Goal: Task Accomplishment & Management: Manage account settings

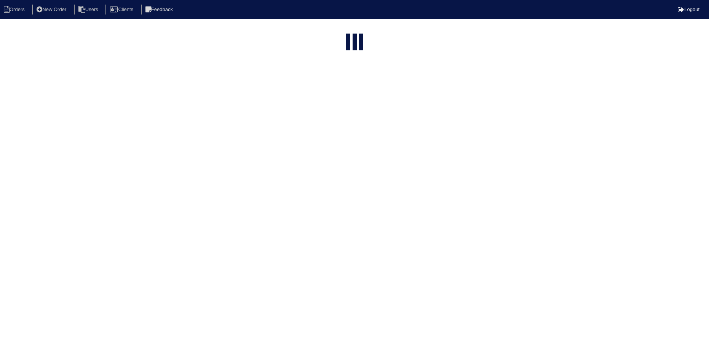
select select "15"
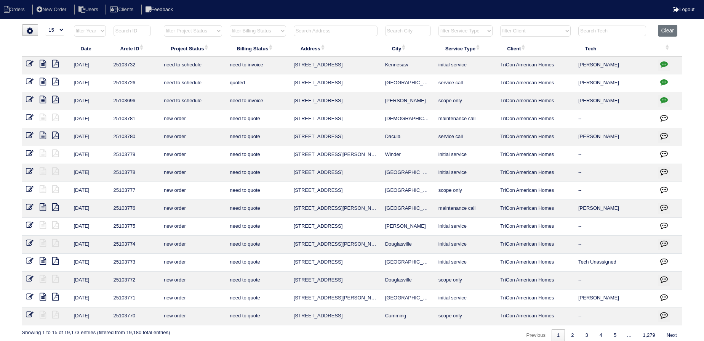
click at [332, 31] on input "text" at bounding box center [336, 31] width 84 height 11
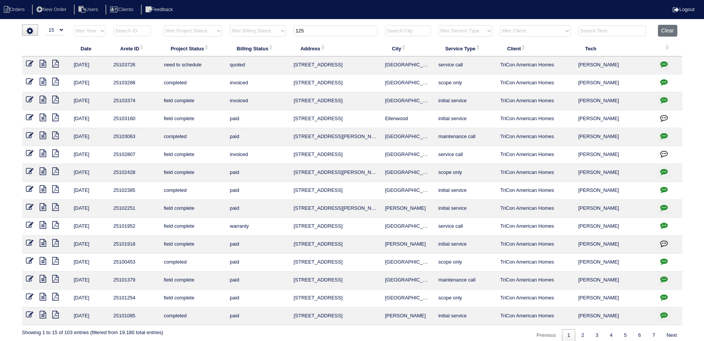
type input "125"
click at [42, 80] on icon at bounding box center [43, 82] width 6 height 8
click at [29, 61] on icon at bounding box center [30, 64] width 8 height 8
click at [29, 64] on icon at bounding box center [30, 64] width 8 height 8
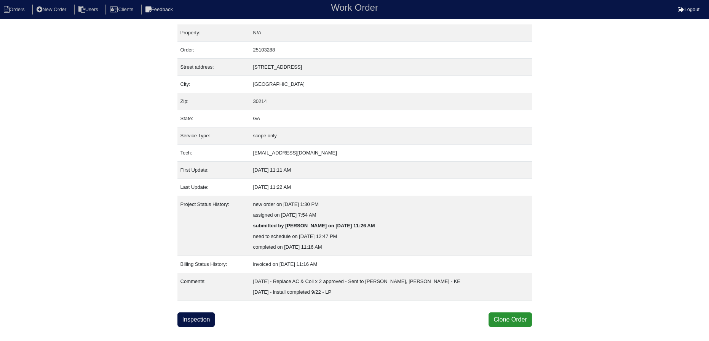
drag, startPoint x: 0, startPoint y: 0, endPoint x: 208, endPoint y: 328, distance: 388.0
click at [208, 326] on html "Orders New Order Users Clients Feedback Work Order Logout Work Order Orders New…" at bounding box center [354, 163] width 709 height 326
click at [203, 320] on link "Inspection" at bounding box center [197, 319] width 38 height 14
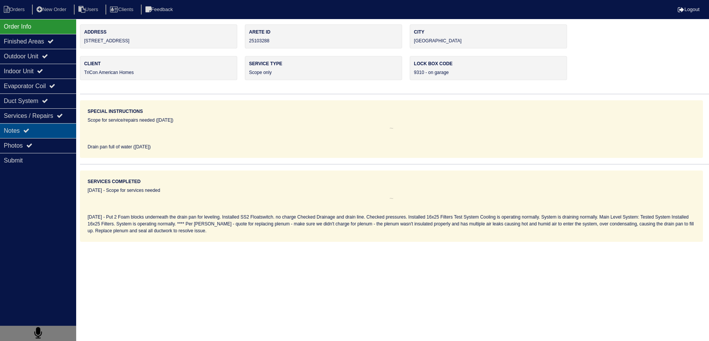
click at [62, 136] on div "Notes" at bounding box center [38, 130] width 76 height 15
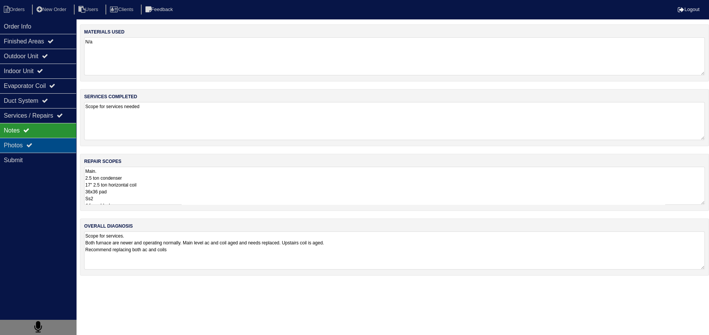
click at [56, 146] on div "Photos" at bounding box center [38, 145] width 76 height 15
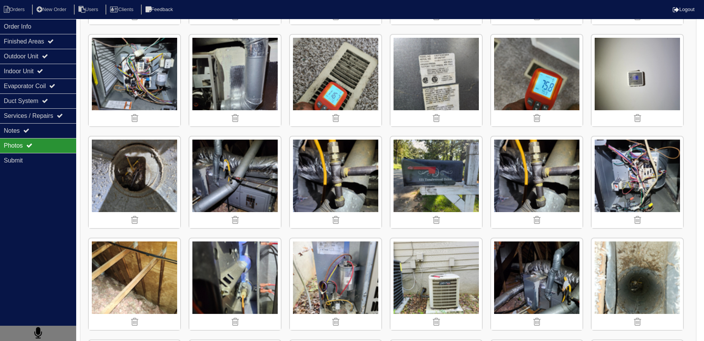
scroll to position [415, 0]
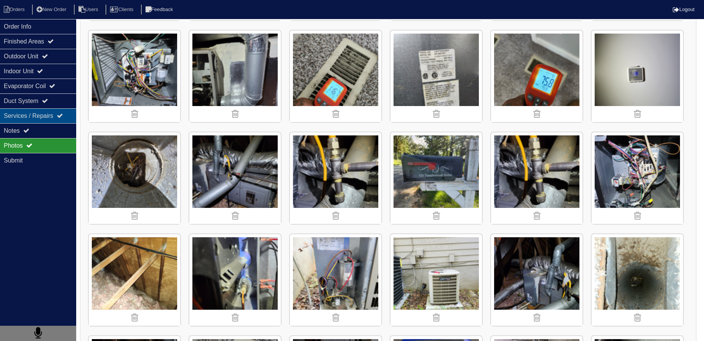
click at [46, 118] on div "Services / Repairs" at bounding box center [38, 115] width 76 height 15
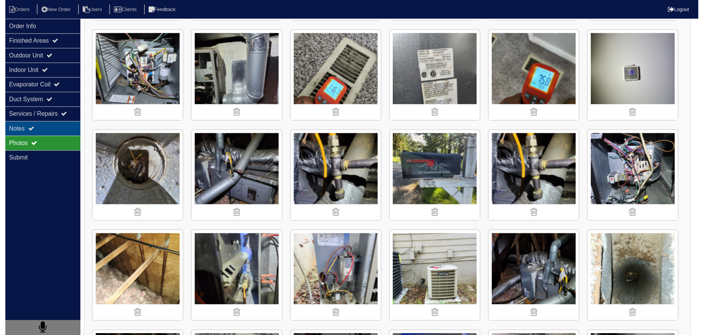
scroll to position [0, 0]
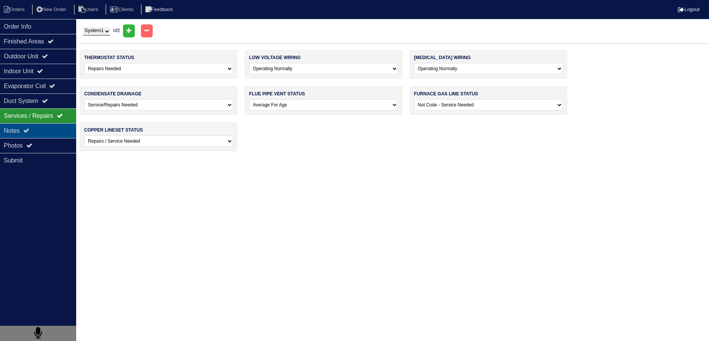
click at [44, 126] on div "Notes" at bounding box center [38, 130] width 76 height 15
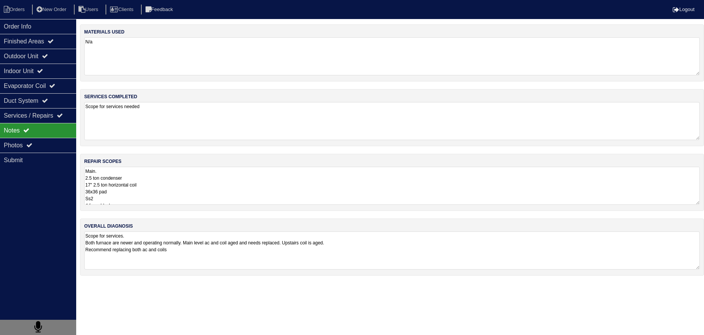
click at [132, 180] on textarea "Main. 2.5 ton condenser 17" 2.5 ton horizontal coil 36x36 pad Ss2 4 foam blocks…" at bounding box center [392, 186] width 616 height 38
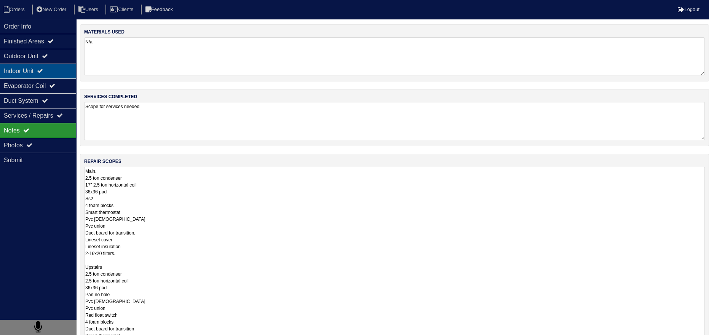
click at [43, 71] on icon at bounding box center [40, 71] width 6 height 6
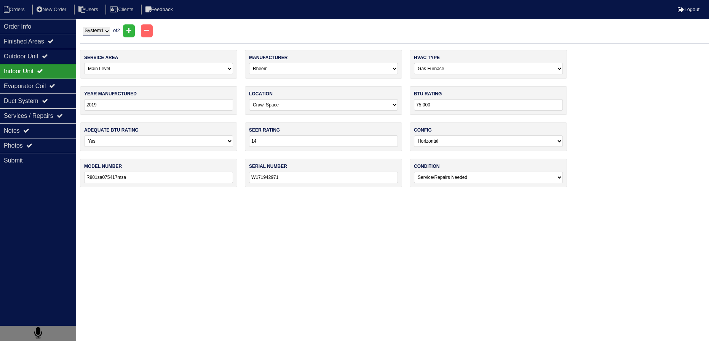
click at [141, 101] on input "2019" at bounding box center [158, 104] width 149 height 11
click at [107, 29] on select "System 1 System 2" at bounding box center [96, 31] width 27 height 8
select select "2"
click at [83, 27] on select "System 1 System 2" at bounding box center [96, 31] width 27 height 8
select select "1"
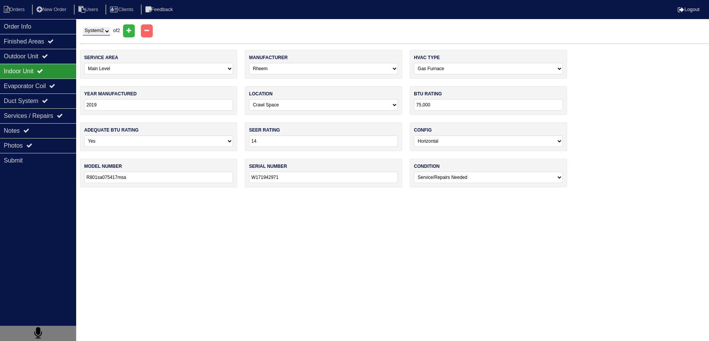
type input "2020"
select select "0"
type input "R801CA075417MSA"
type input "W482018674"
click at [39, 135] on div "Notes" at bounding box center [38, 130] width 76 height 15
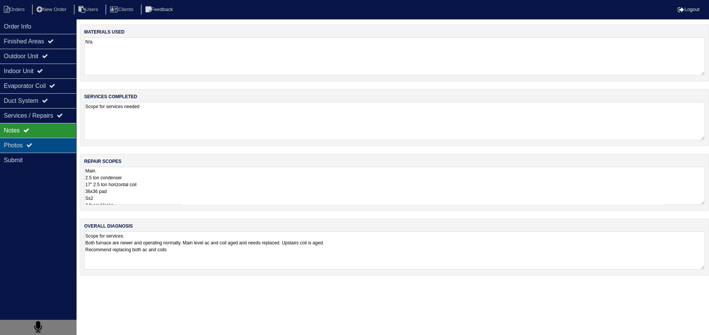
drag, startPoint x: 43, startPoint y: 142, endPoint x: 48, endPoint y: 143, distance: 5.0
click at [43, 143] on div "Photos" at bounding box center [38, 145] width 76 height 15
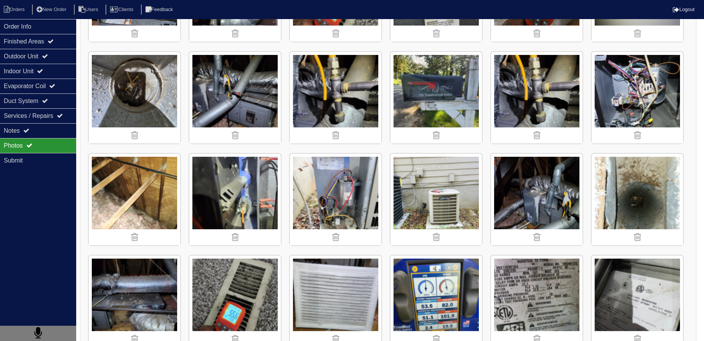
scroll to position [581, 0]
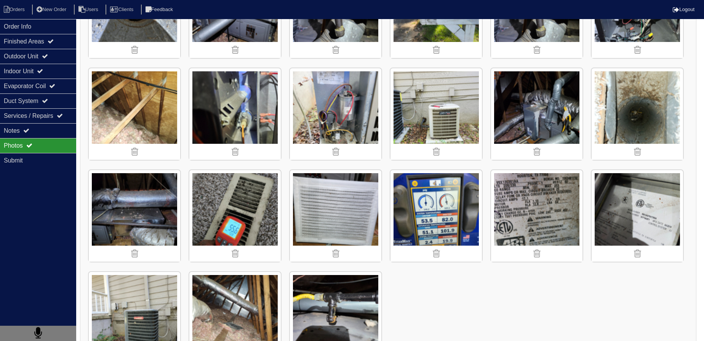
click at [131, 189] on img at bounding box center [134, 215] width 91 height 91
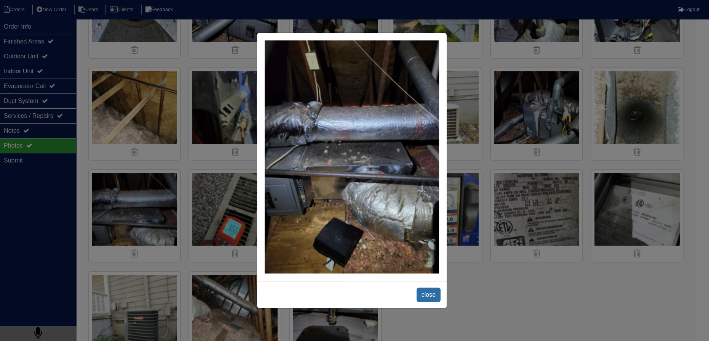
click at [432, 293] on span "close" at bounding box center [429, 294] width 24 height 14
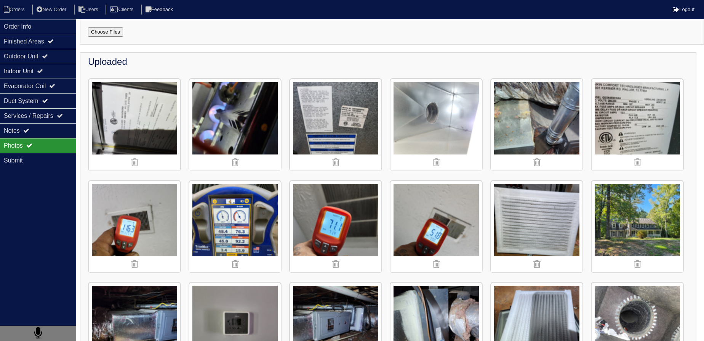
scroll to position [0, 0]
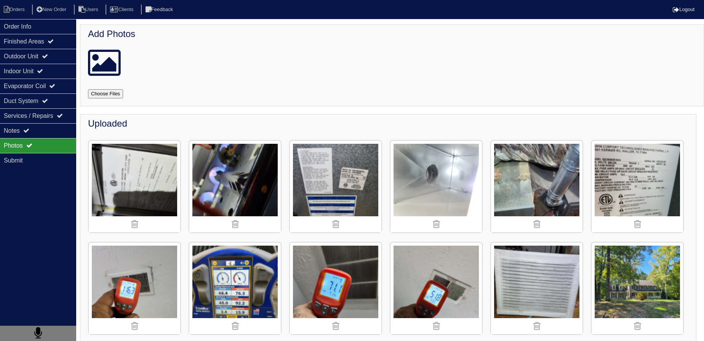
click at [458, 156] on img at bounding box center [435, 186] width 91 height 91
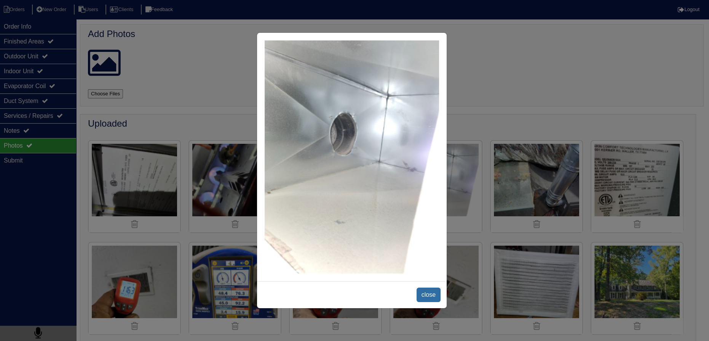
click at [430, 296] on span "close" at bounding box center [429, 294] width 24 height 14
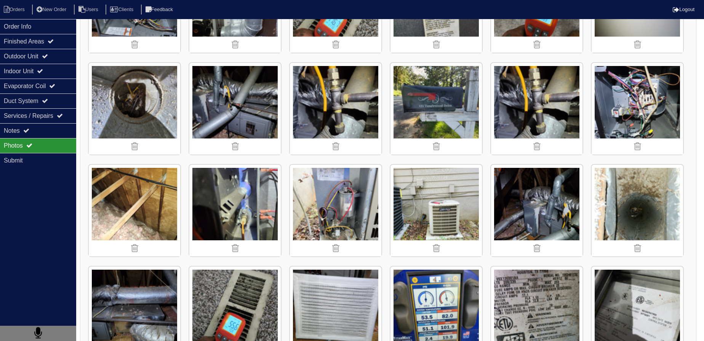
scroll to position [616, 0]
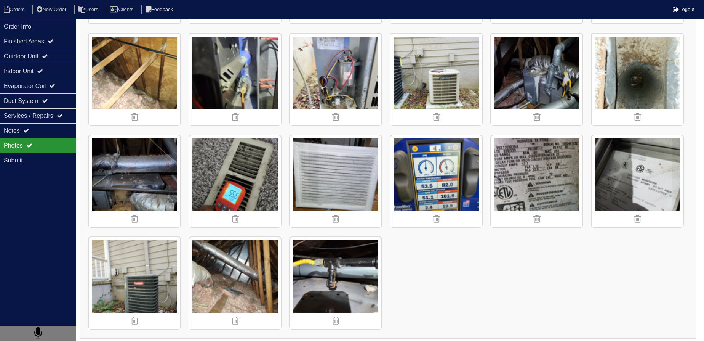
click at [138, 172] on img at bounding box center [134, 180] width 91 height 91
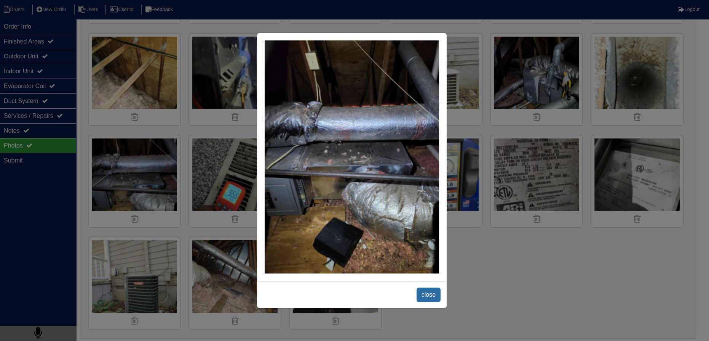
click at [425, 293] on span "close" at bounding box center [429, 294] width 24 height 14
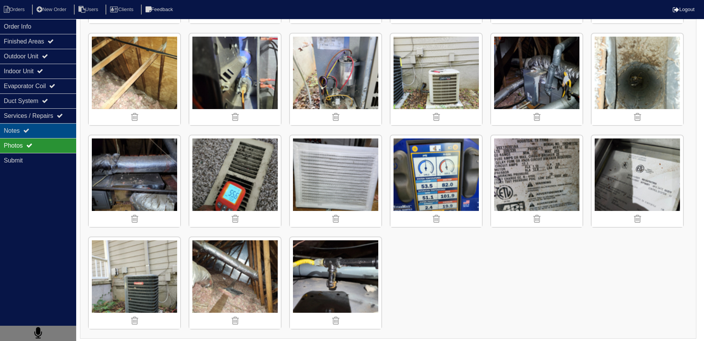
click at [53, 125] on div "Notes" at bounding box center [38, 130] width 76 height 15
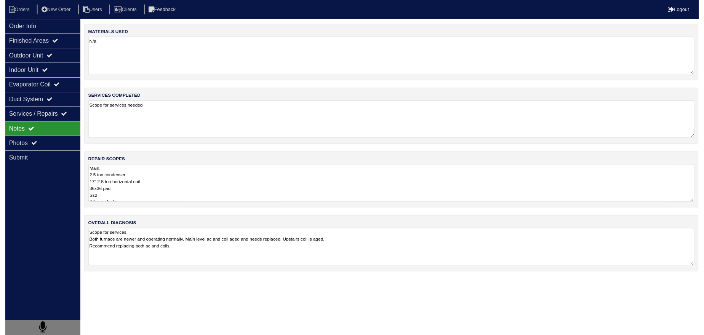
scroll to position [0, 0]
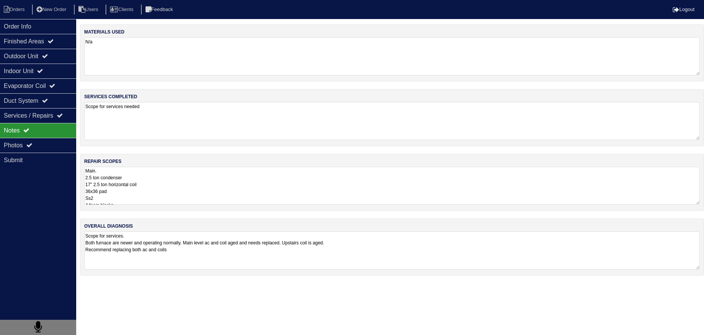
drag, startPoint x: 151, startPoint y: 200, endPoint x: 156, endPoint y: 199, distance: 4.7
click at [154, 200] on textarea "Main. 2.5 ton condenser 17" 2.5 ton horizontal coil 36x36 pad Ss2 4 foam blocks…" at bounding box center [392, 186] width 616 height 38
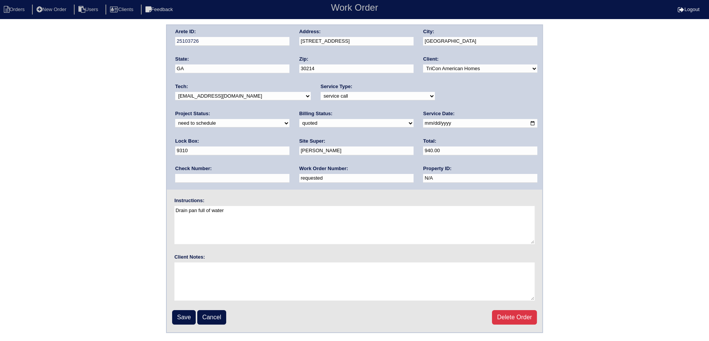
drag, startPoint x: 459, startPoint y: 95, endPoint x: 457, endPoint y: 99, distance: 4.3
click at [289, 119] on select "new order assigned in progress field complete need to schedule admin review arc…" at bounding box center [232, 123] width 114 height 8
drag, startPoint x: 444, startPoint y: 101, endPoint x: 442, endPoint y: 107, distance: 6.3
click at [289, 110] on div "Project Status: new order assigned in progress field complete need to schedule …" at bounding box center [232, 120] width 114 height 21
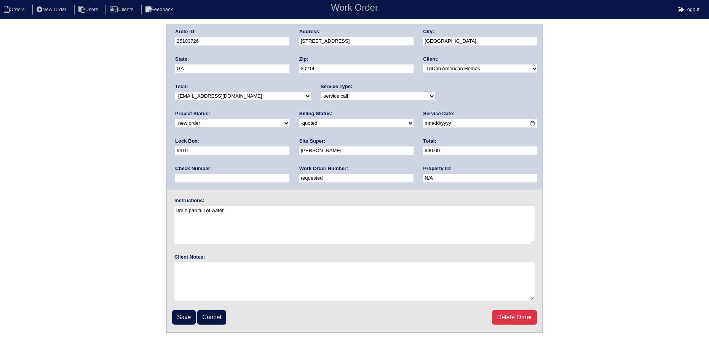
click at [289, 110] on div "Project Status: new order assigned in progress field complete need to schedule …" at bounding box center [232, 120] width 114 height 21
select select "assigned"
click at [289, 119] on select "new order assigned in progress field complete need to schedule admin review arc…" at bounding box center [232, 123] width 114 height 8
click at [423, 120] on input "2025-10-14" at bounding box center [480, 123] width 114 height 9
click at [423, 124] on input "2025-10-14" at bounding box center [480, 123] width 114 height 9
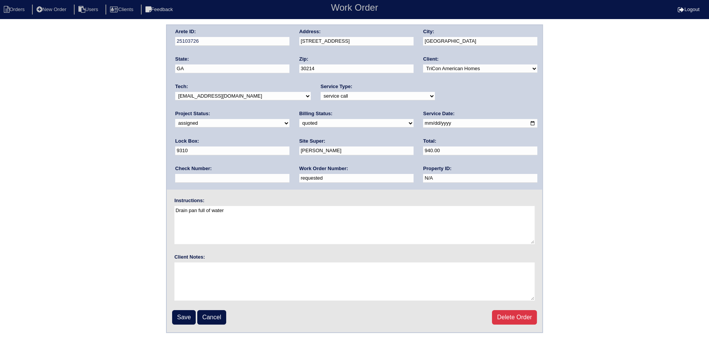
click at [226, 93] on select "-select- aretesmg+backup-tech@gmail.com benjohnholt88@gmail.com callisonhvac@ya…" at bounding box center [243, 96] width 136 height 8
select select "77"
click at [175, 92] on select "-select- aretesmg+backup-tech@gmail.com benjohnholt88@gmail.com callisonhvac@ya…" at bounding box center [243, 96] width 136 height 8
click at [178, 317] on input "Save" at bounding box center [184, 317] width 24 height 14
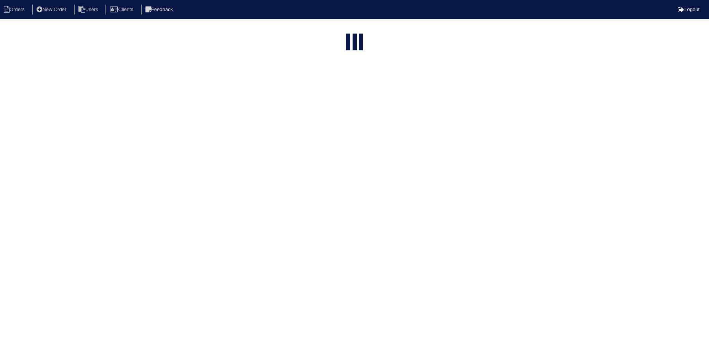
select select "15"
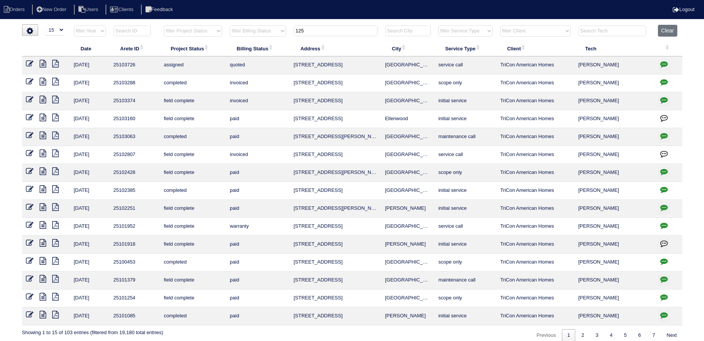
click at [311, 34] on input "125" at bounding box center [336, 31] width 84 height 11
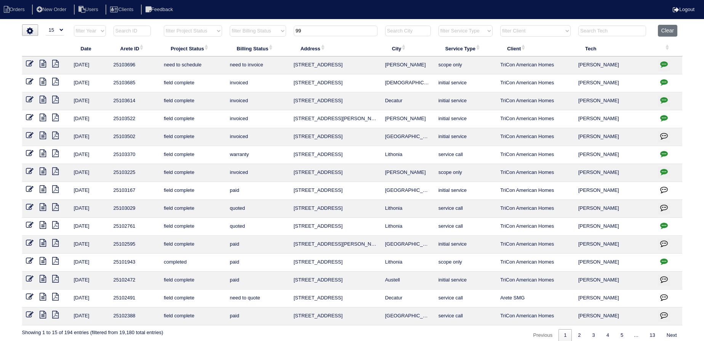
type input "99"
click at [32, 64] on icon at bounding box center [30, 64] width 8 height 8
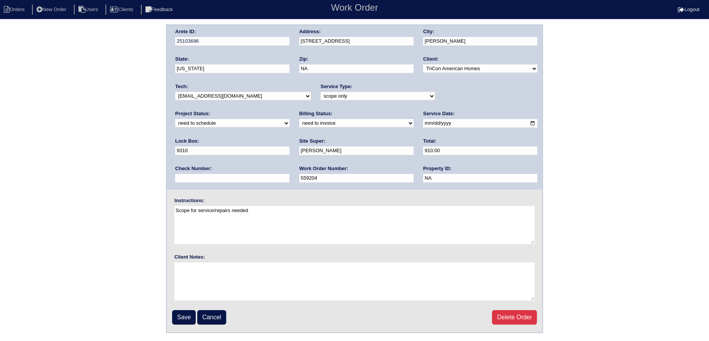
click at [289, 119] on select "new order assigned in progress field complete need to schedule admin review arc…" at bounding box center [232, 123] width 114 height 8
select select "assigned"
click at [289, 119] on select "new order assigned in progress field complete need to schedule admin review arc…" at bounding box center [232, 123] width 114 height 8
click at [423, 123] on input "[DATE]" at bounding box center [480, 123] width 114 height 9
click at [238, 86] on div "Tech: -select- [EMAIL_ADDRESS][DOMAIN_NAME] [EMAIL_ADDRESS][DOMAIN_NAME] [EMAIL…" at bounding box center [243, 93] width 136 height 21
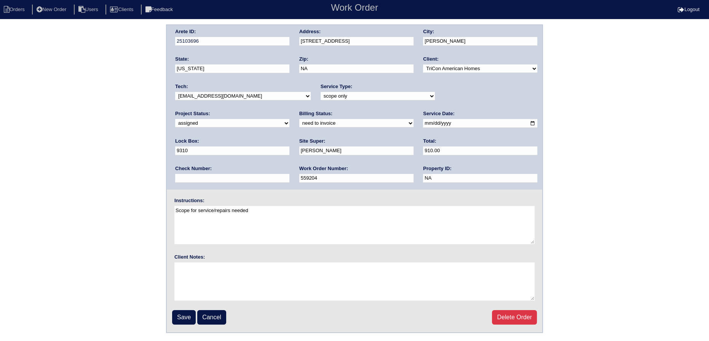
drag, startPoint x: 235, startPoint y: 94, endPoint x: 236, endPoint y: 99, distance: 4.6
click at [235, 95] on select "-select- [EMAIL_ADDRESS][DOMAIN_NAME] [EMAIL_ADDRESS][DOMAIN_NAME] [EMAIL_ADDRE…" at bounding box center [243, 96] width 136 height 8
select select "77"
click at [175, 92] on select "-select- [EMAIL_ADDRESS][DOMAIN_NAME] [EMAIL_ADDRESS][DOMAIN_NAME] [EMAIL_ADDRE…" at bounding box center [243, 96] width 136 height 8
click at [180, 308] on fieldset "Arete ID: 25103696 Address: [STREET_ADDRESS] City: [PERSON_NAME] State: [US_STA…" at bounding box center [355, 178] width 376 height 307
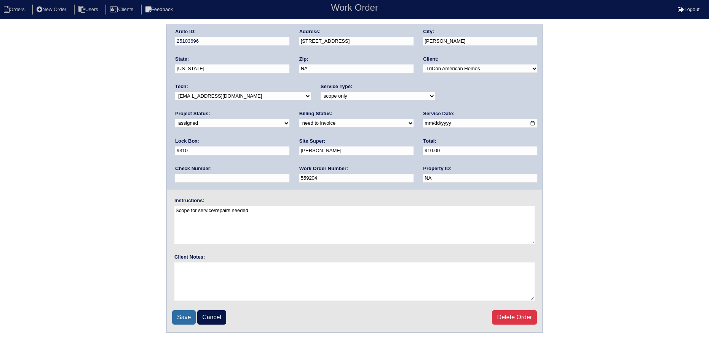
click at [180, 310] on input "Save" at bounding box center [184, 317] width 24 height 14
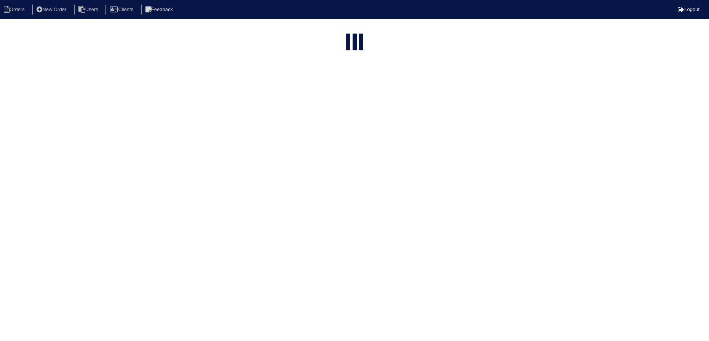
select select "15"
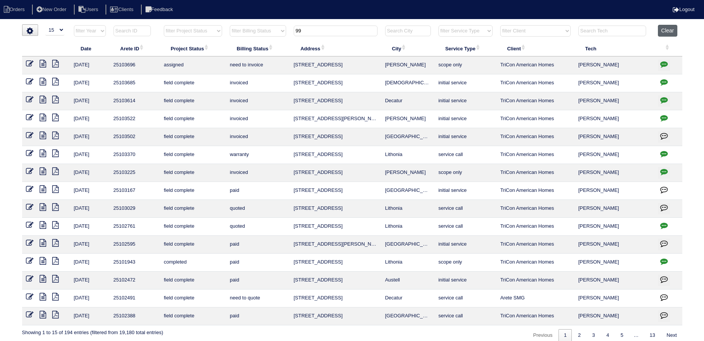
click at [670, 31] on button "Clear" at bounding box center [667, 31] width 19 height 12
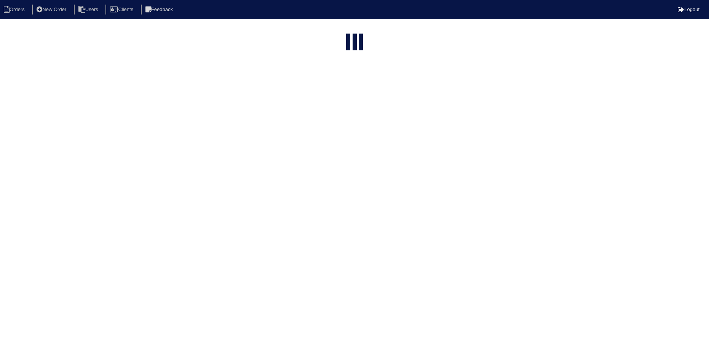
select select "15"
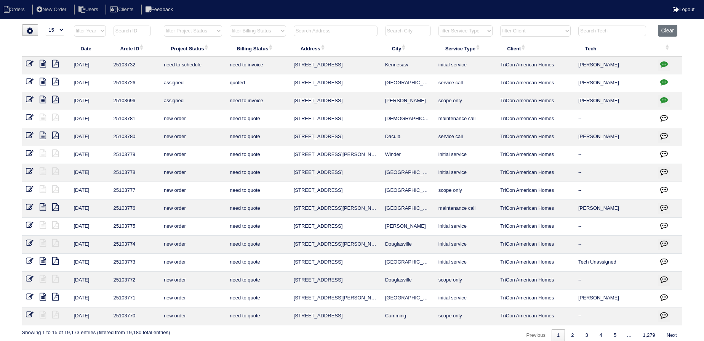
click at [346, 30] on input "text" at bounding box center [336, 31] width 84 height 11
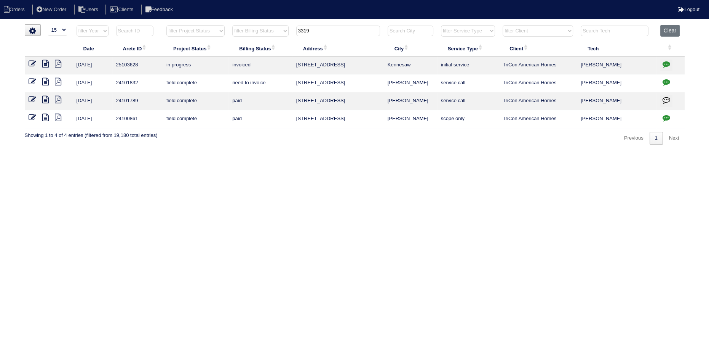
type input "3319"
click at [36, 62] on link at bounding box center [36, 65] width 14 height 6
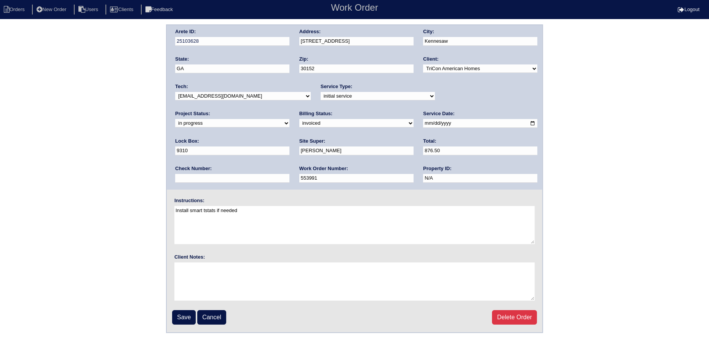
drag, startPoint x: 457, startPoint y: 95, endPoint x: 459, endPoint y: 99, distance: 4.3
click at [289, 119] on select "new order assigned in progress field complete need to schedule admin review arc…" at bounding box center [232, 123] width 114 height 8
select select "assigned"
click at [289, 119] on select "new order assigned in progress field complete need to schedule admin review arc…" at bounding box center [232, 123] width 114 height 8
click at [423, 122] on input "2025-10-08" at bounding box center [480, 123] width 114 height 9
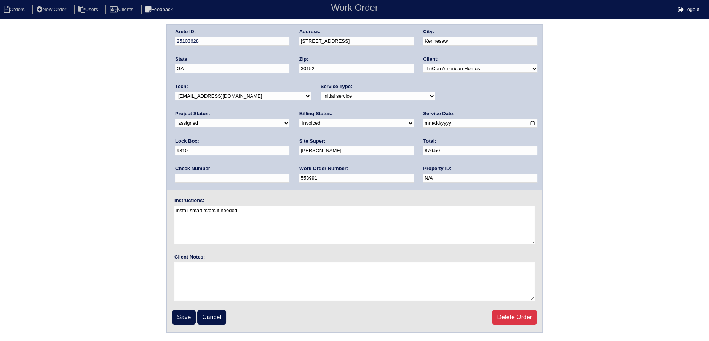
type input "2025-10-14"
click at [241, 96] on select "-select- aretesmg+backup-tech@gmail.com benjohnholt88@gmail.com callisonhvac@ya…" at bounding box center [243, 96] width 136 height 8
select select "27"
click at [175, 92] on select "-select- aretesmg+backup-tech@gmail.com benjohnholt88@gmail.com callisonhvac@ya…" at bounding box center [243, 96] width 136 height 8
click at [183, 316] on input "Save" at bounding box center [184, 317] width 24 height 14
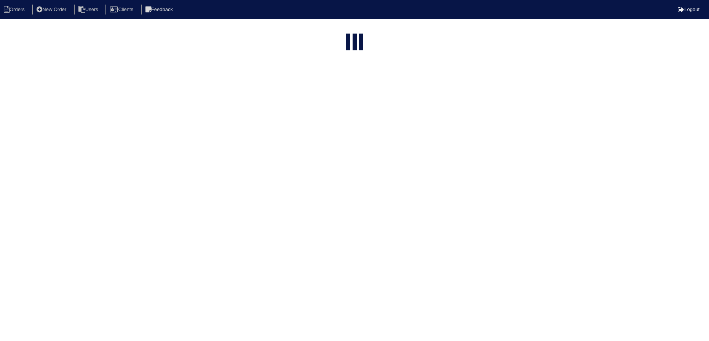
select select "15"
